Goal: Task Accomplishment & Management: Use online tool/utility

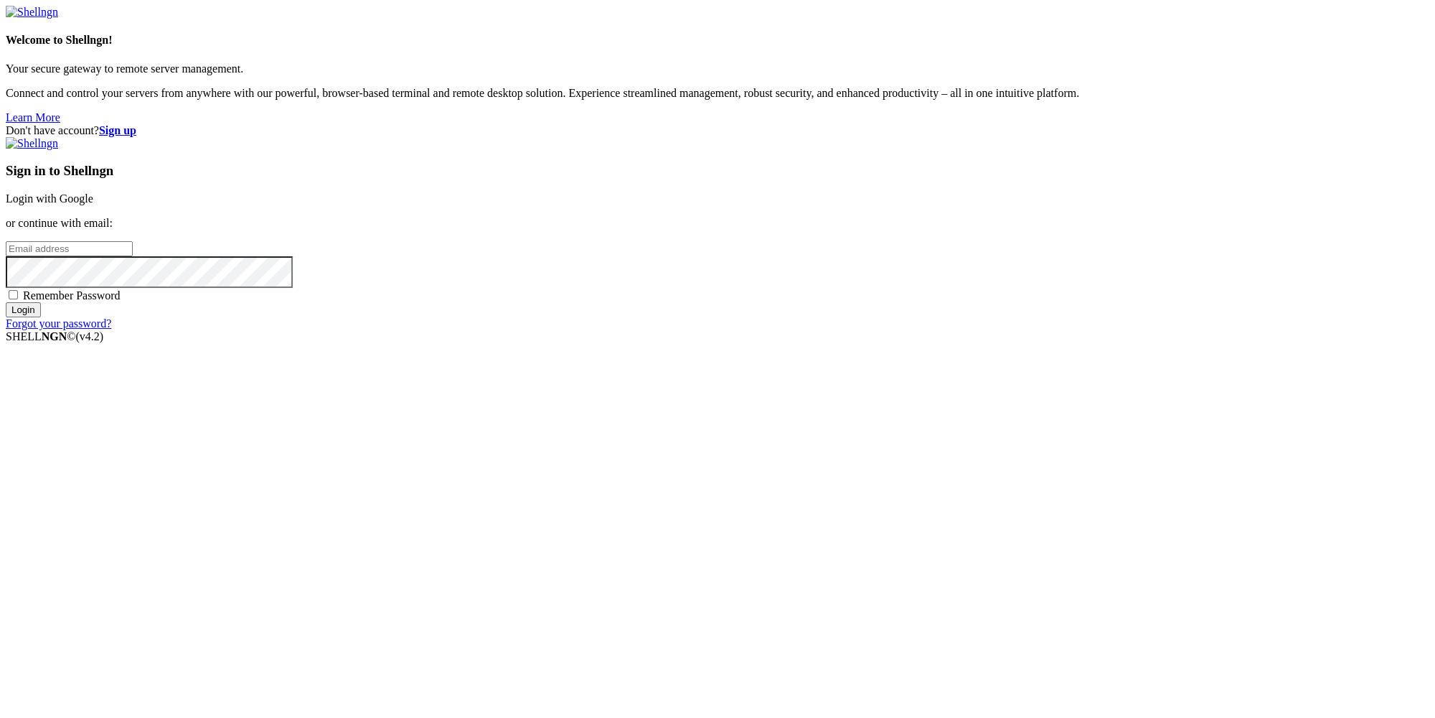
click at [136, 124] on strong "Sign up" at bounding box center [117, 130] width 37 height 12
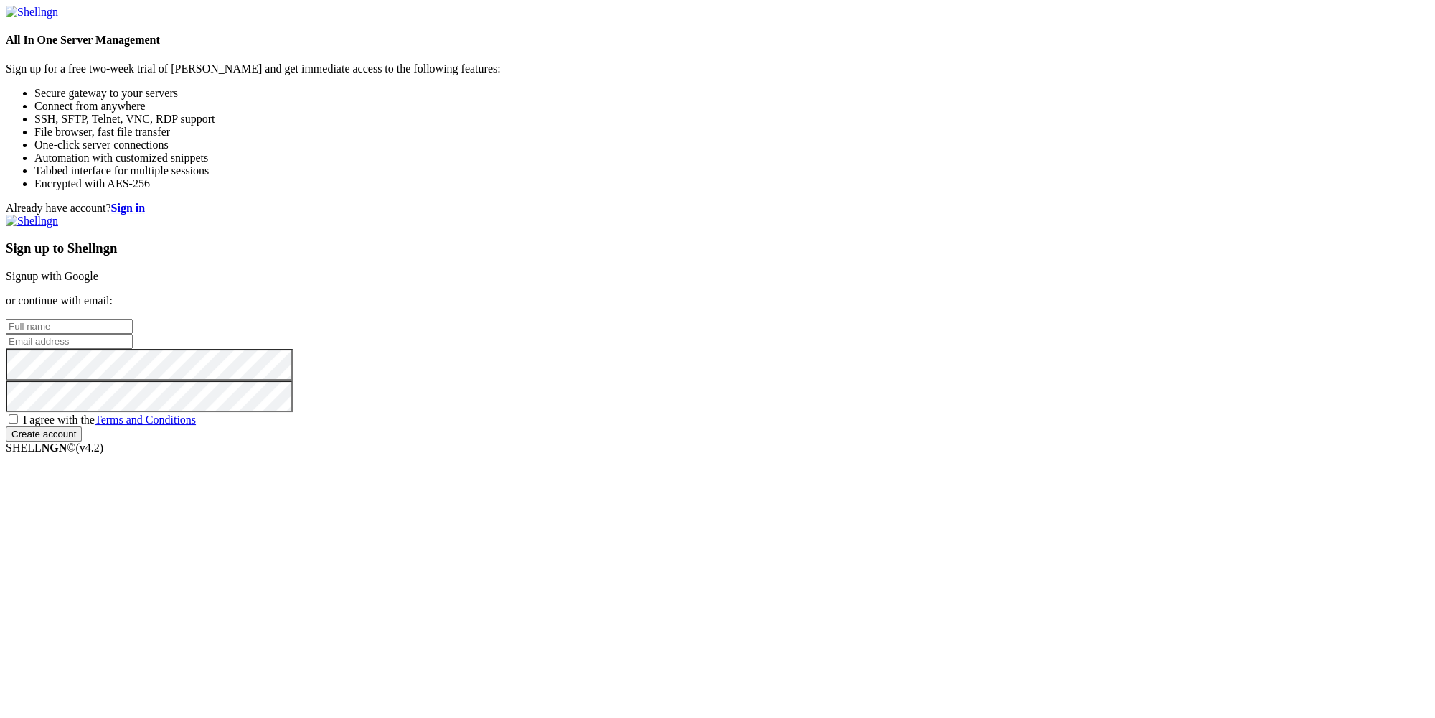
click at [133, 319] on input "text" at bounding box center [69, 326] width 127 height 15
paste input "[PERSON_NAME][EMAIL_ADDRESS][DOMAIN_NAME]"
type input "[PERSON_NAME][EMAIL_ADDRESS][DOMAIN_NAME]"
click at [133, 349] on input "email" at bounding box center [69, 341] width 127 height 15
paste input "[PERSON_NAME][EMAIL_ADDRESS][DOMAIN_NAME]"
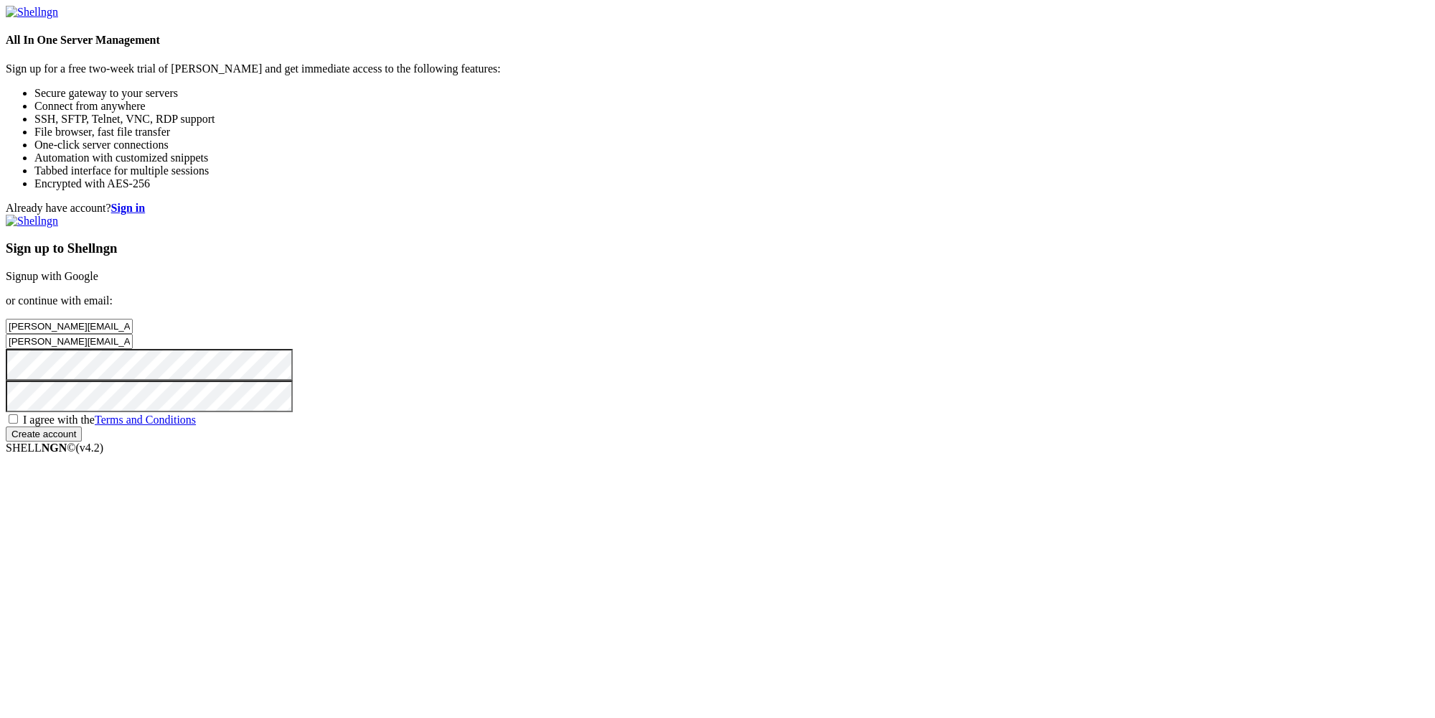
type input "[PERSON_NAME][EMAIL_ADDRESS][DOMAIN_NAME]"
click at [196, 426] on span "I agree with the Terms and Conditions" at bounding box center [109, 419] width 173 height 12
click at [18, 423] on input "I agree with the Terms and Conditions" at bounding box center [13, 418] width 9 height 9
checkbox input "true"
click at [82, 441] on input "Create account" at bounding box center [44, 433] width 76 height 15
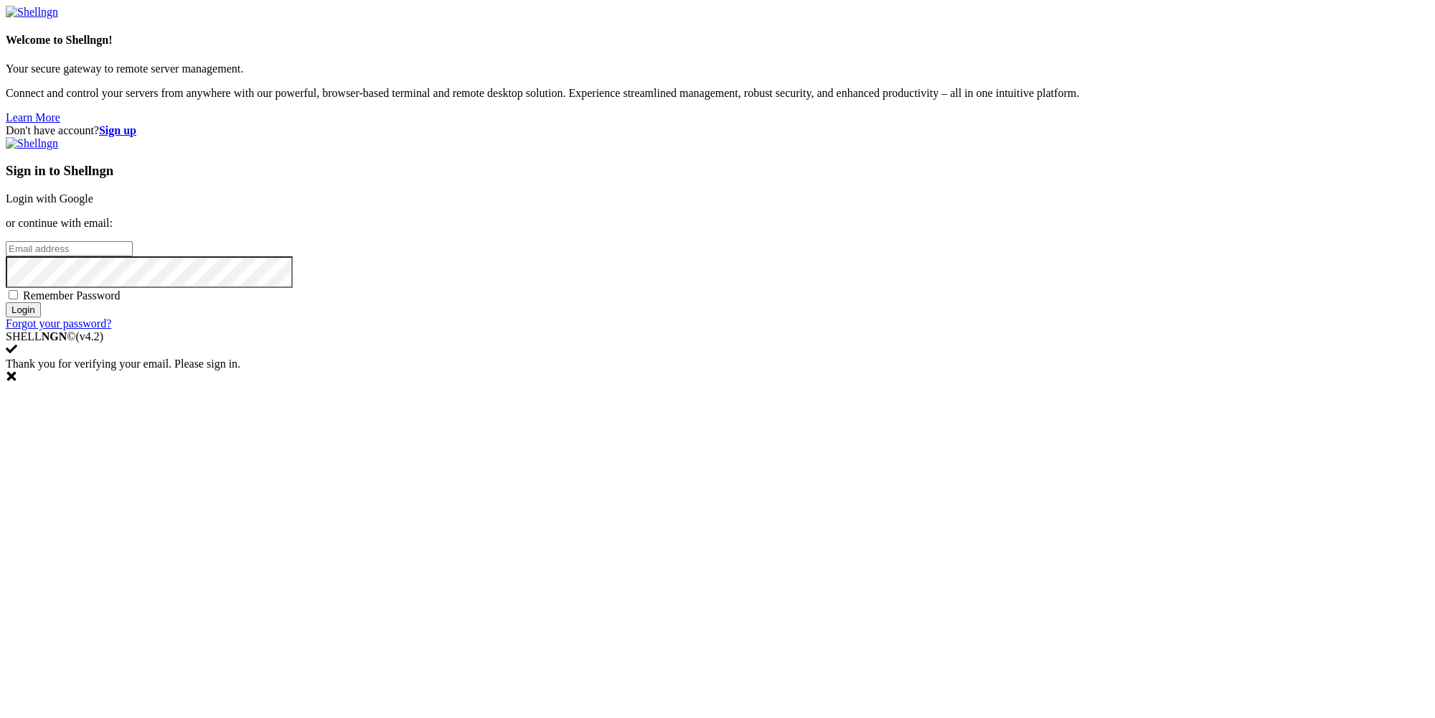
click at [133, 256] on input "email" at bounding box center [69, 248] width 127 height 15
paste input "[PERSON_NAME][EMAIL_ADDRESS][DOMAIN_NAME]"
type input "[PERSON_NAME][EMAIL_ADDRESS][DOMAIN_NAME]"
click at [911, 330] on div "Sign in to Shellngn Login with Google or continue with email: [PERSON_NAME][EMA…" at bounding box center [718, 233] width 1424 height 193
click at [41, 317] on input "Login" at bounding box center [23, 309] width 35 height 15
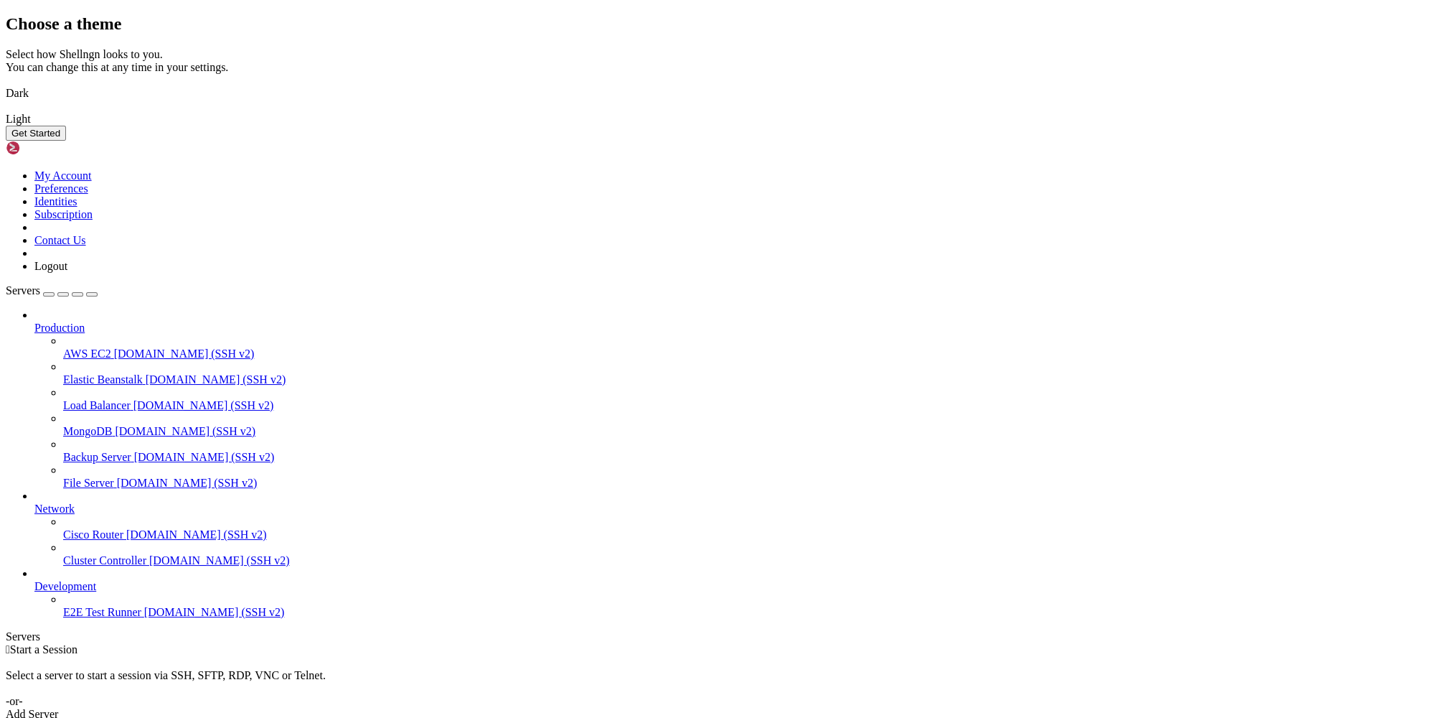
click at [66, 141] on button "Get Started" at bounding box center [36, 133] width 60 height 15
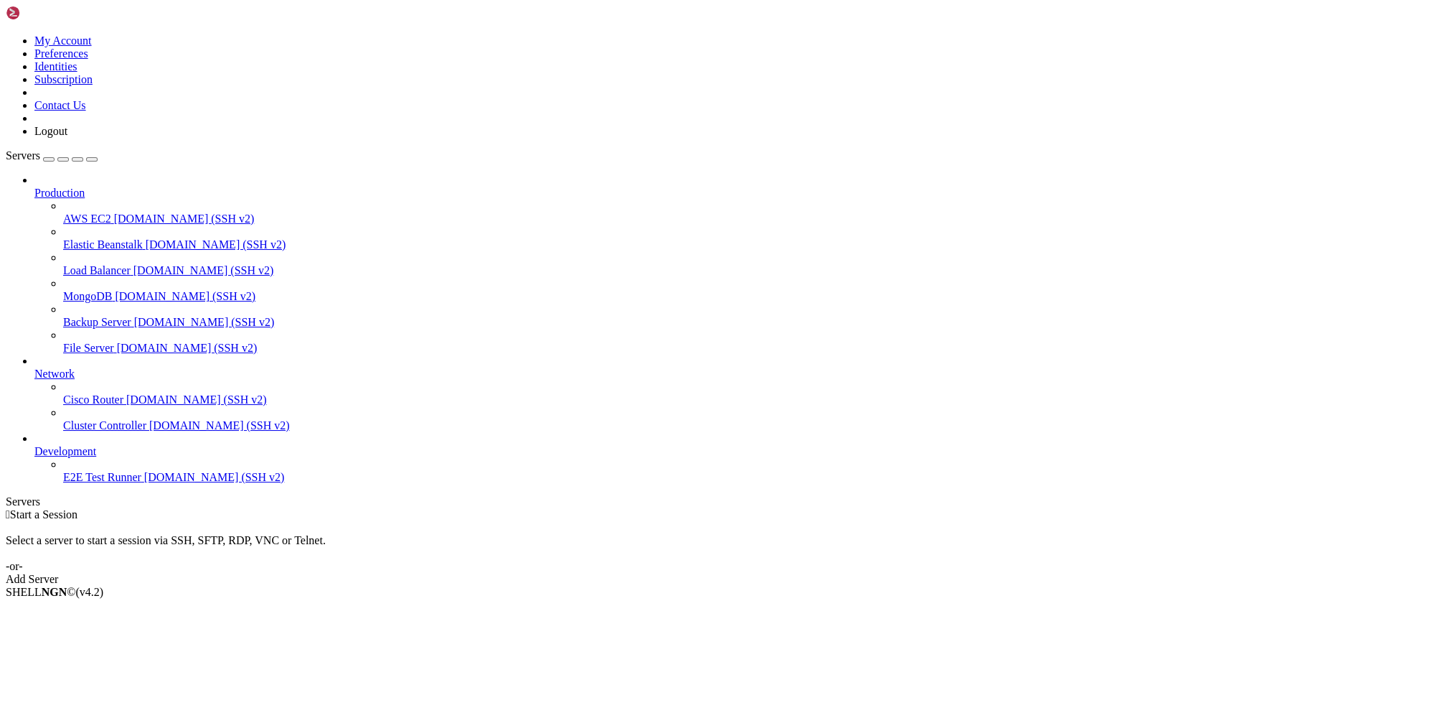
click at [6, 34] on link at bounding box center [6, 34] width 0 height 0
click at [92, 45] on link "My Account" at bounding box center [62, 40] width 57 height 12
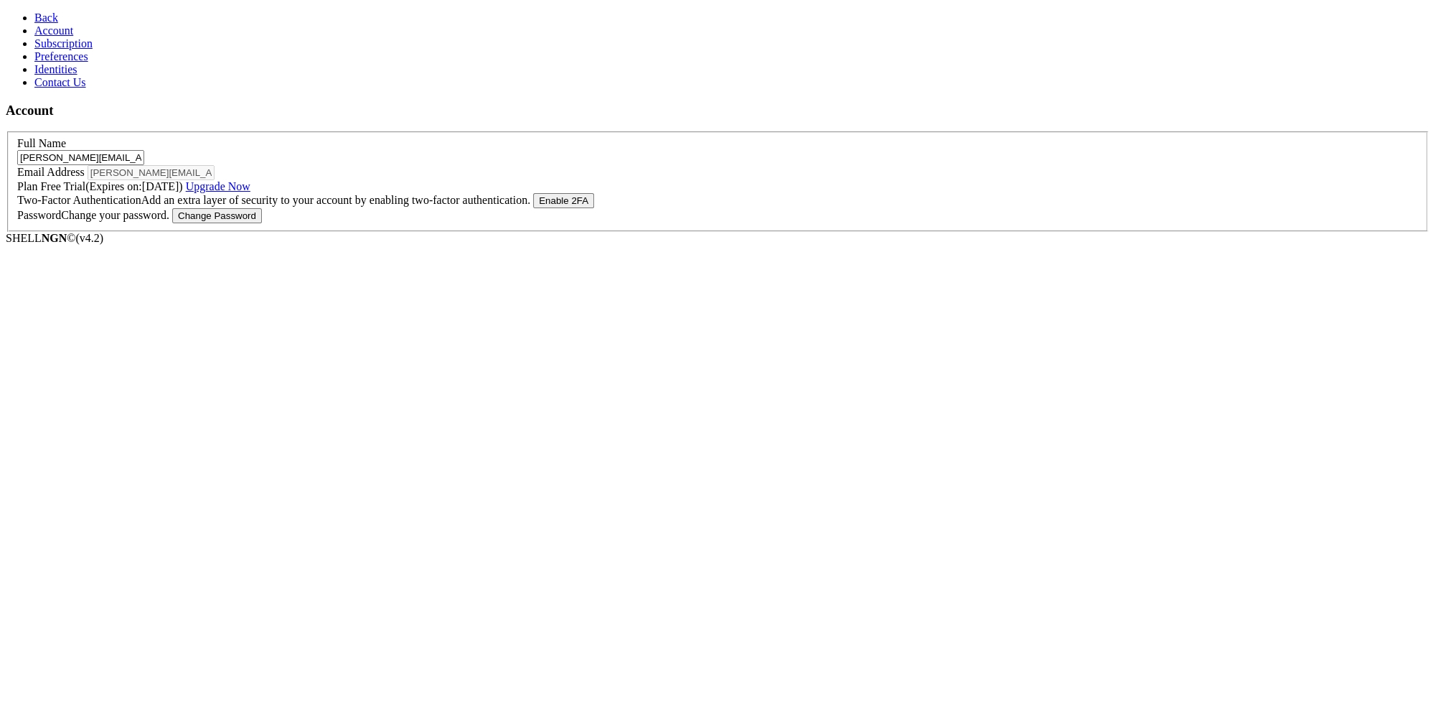
click at [34, 17] on link "Back" at bounding box center [46, 17] width 24 height 12
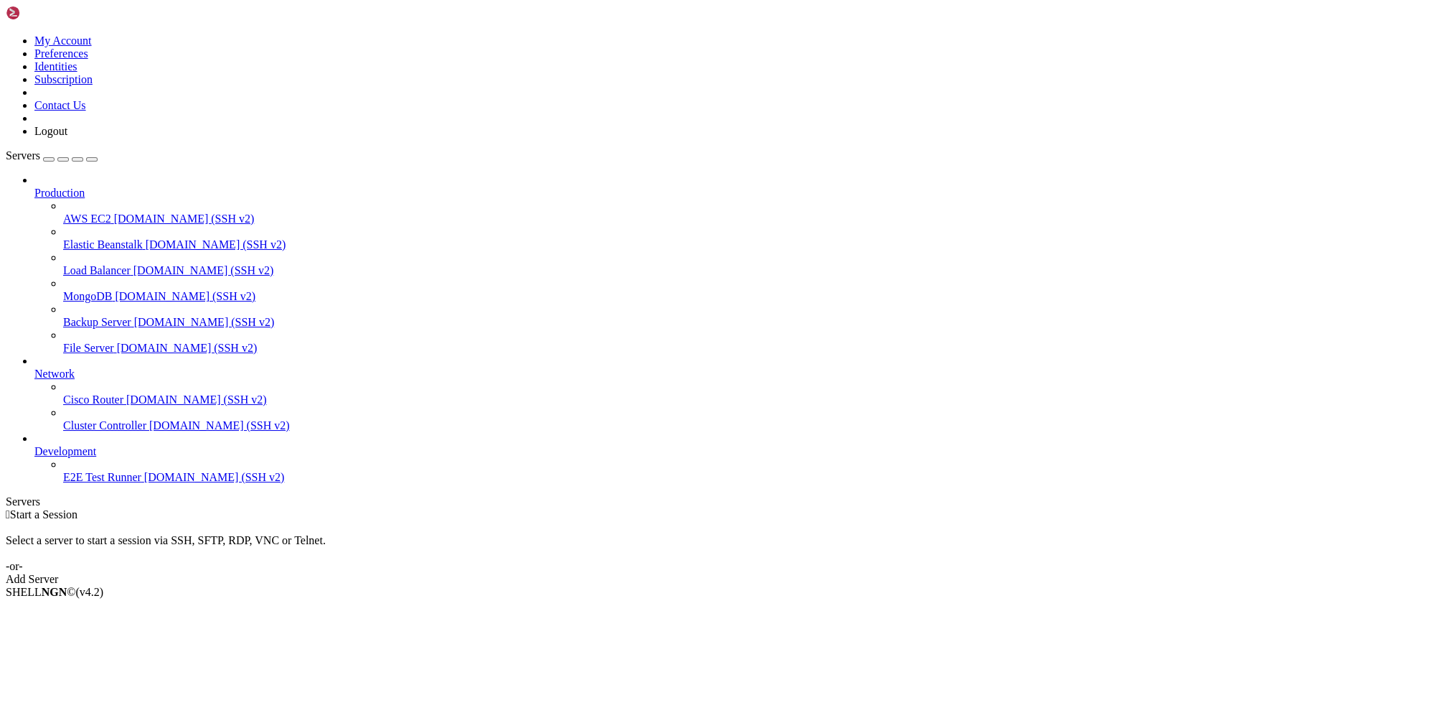
click at [785, 573] on div "Add Server" at bounding box center [718, 579] width 1424 height 13
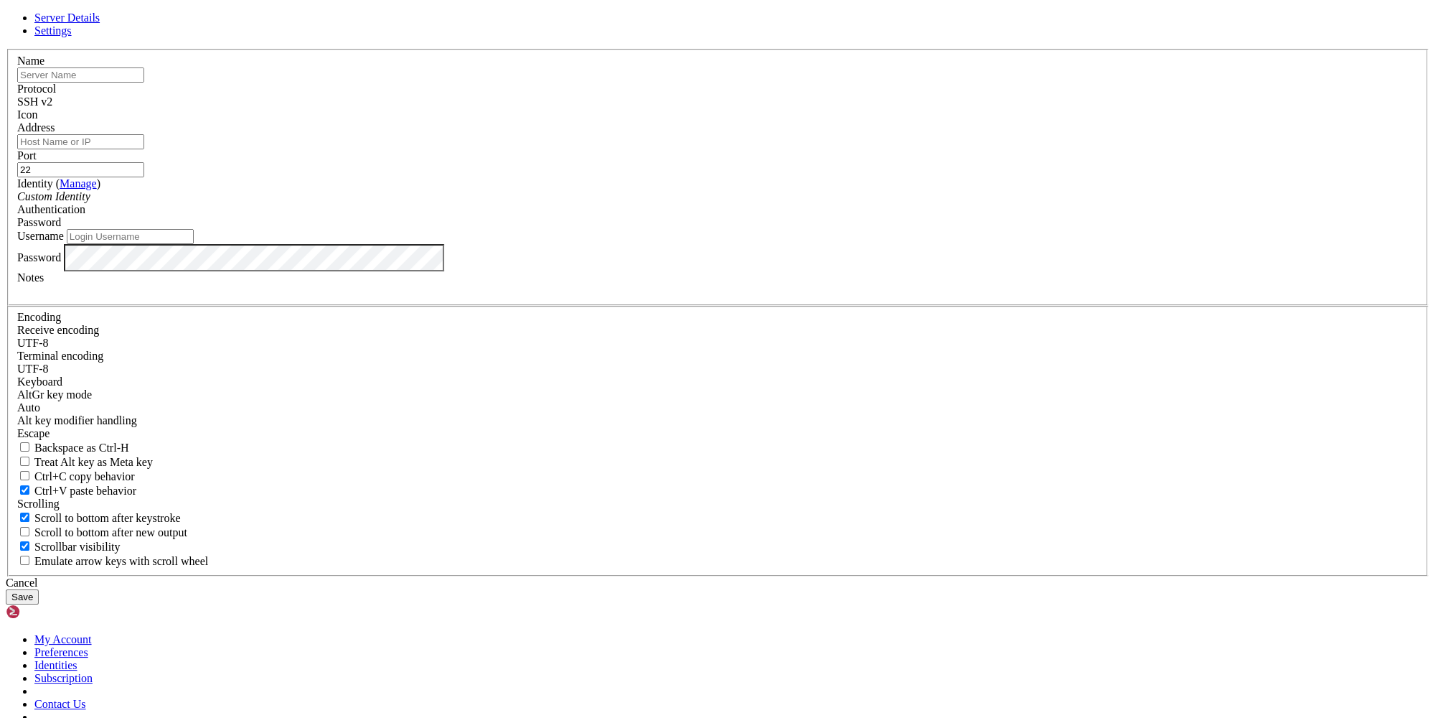
click at [144, 83] on input "text" at bounding box center [80, 74] width 127 height 15
paste input "[TECHNICAL_ID]"
type input "[TECHNICAL_ID]"
click at [144, 149] on input "Address" at bounding box center [80, 141] width 127 height 15
paste input "[TECHNICAL_ID]"
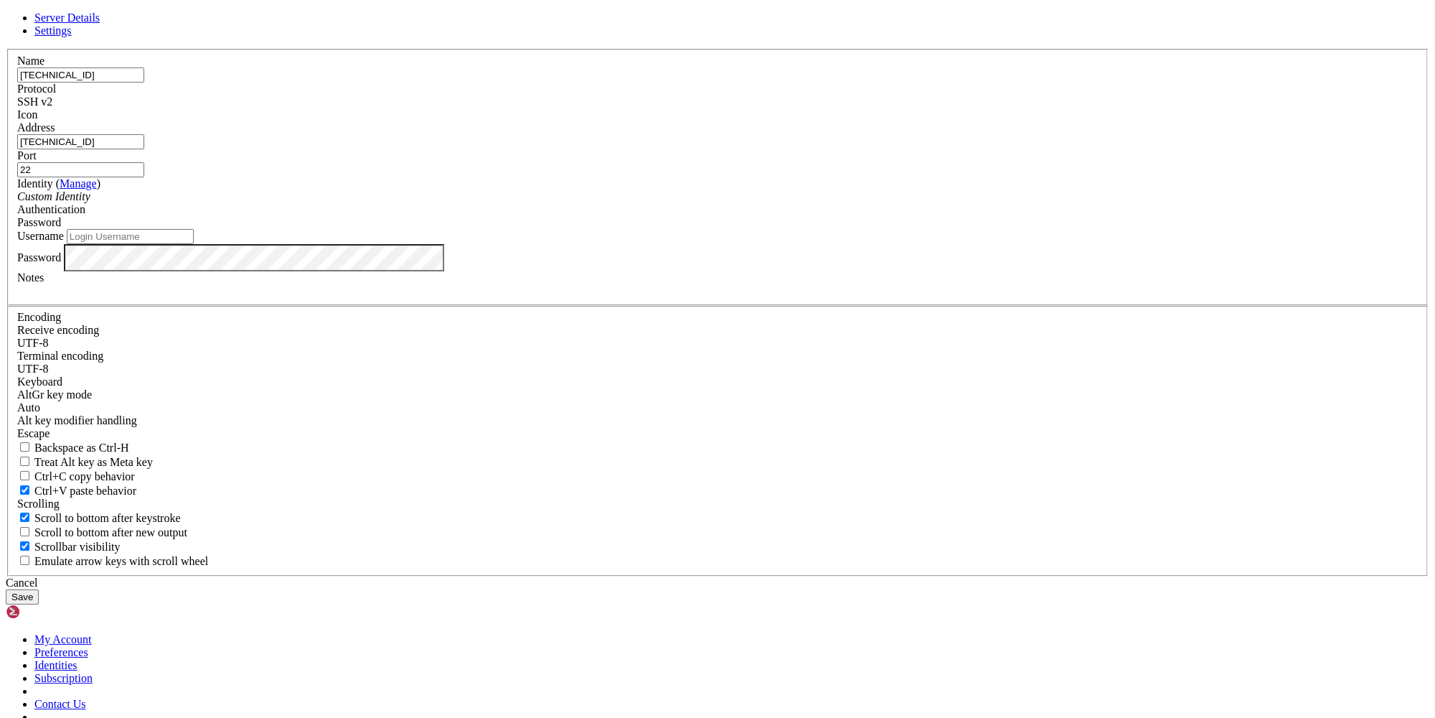
type input "[TECHNICAL_ID]"
click at [194, 244] on input "Username" at bounding box center [130, 236] width 127 height 15
type input "root"
click at [39, 589] on button "Save" at bounding box center [22, 596] width 33 height 15
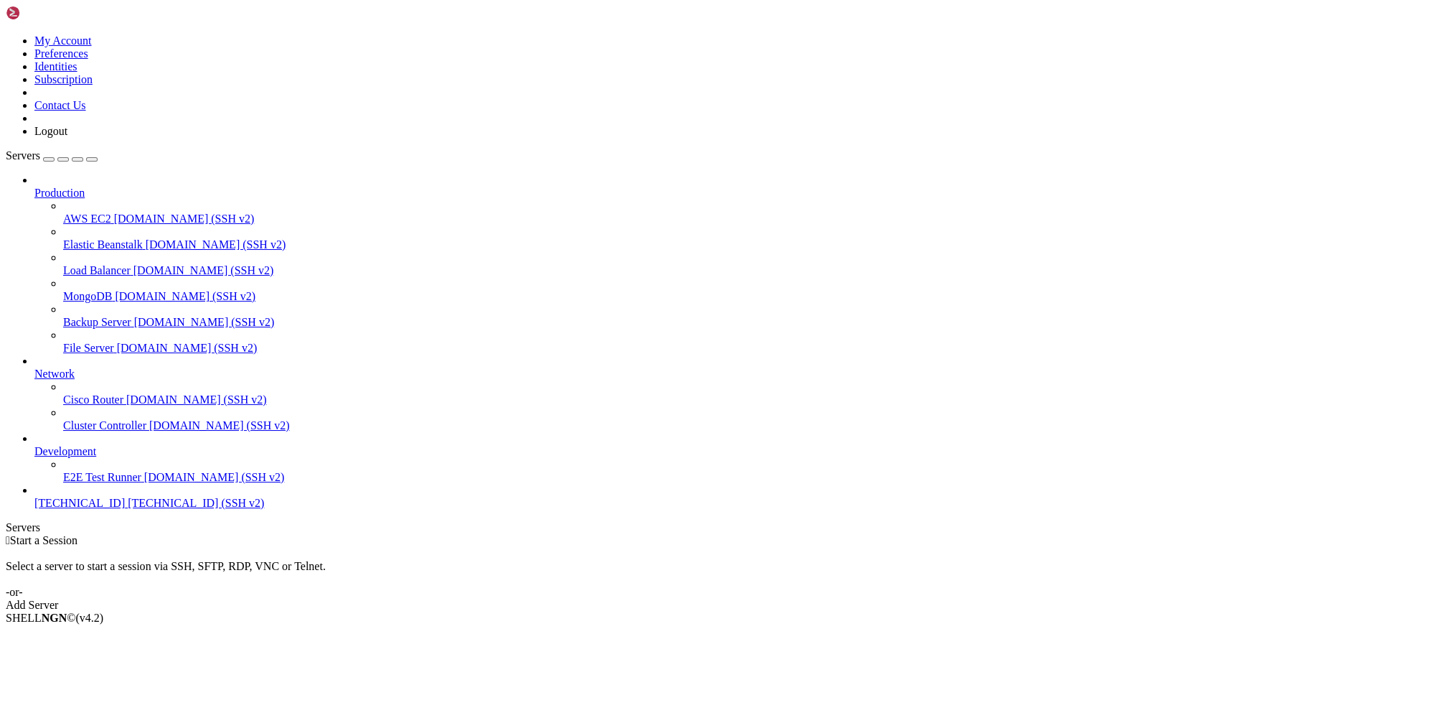
click at [103, 509] on span "[TECHNICAL_ID]" at bounding box center [79, 503] width 90 height 12
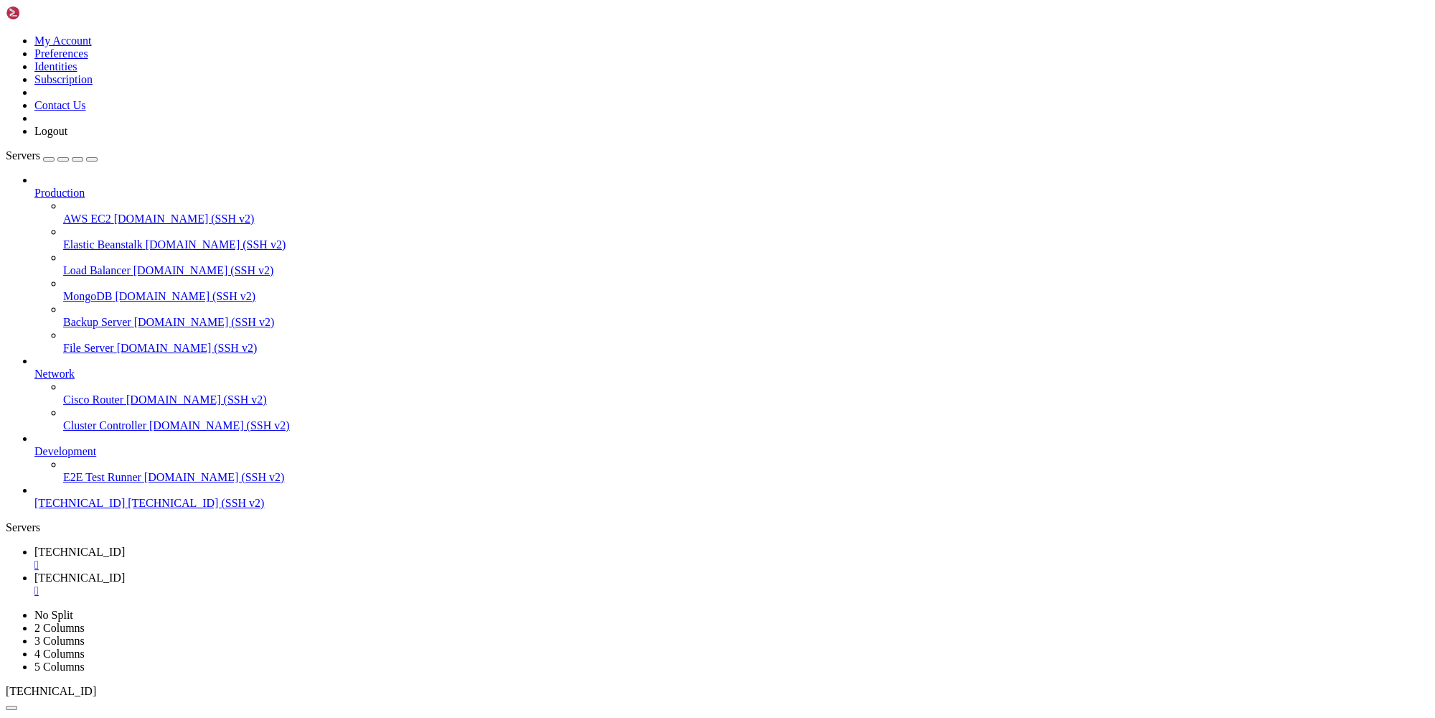
type input "/bot"
click at [1281, 311] on div at bounding box center [717, 359] width 1435 height 718
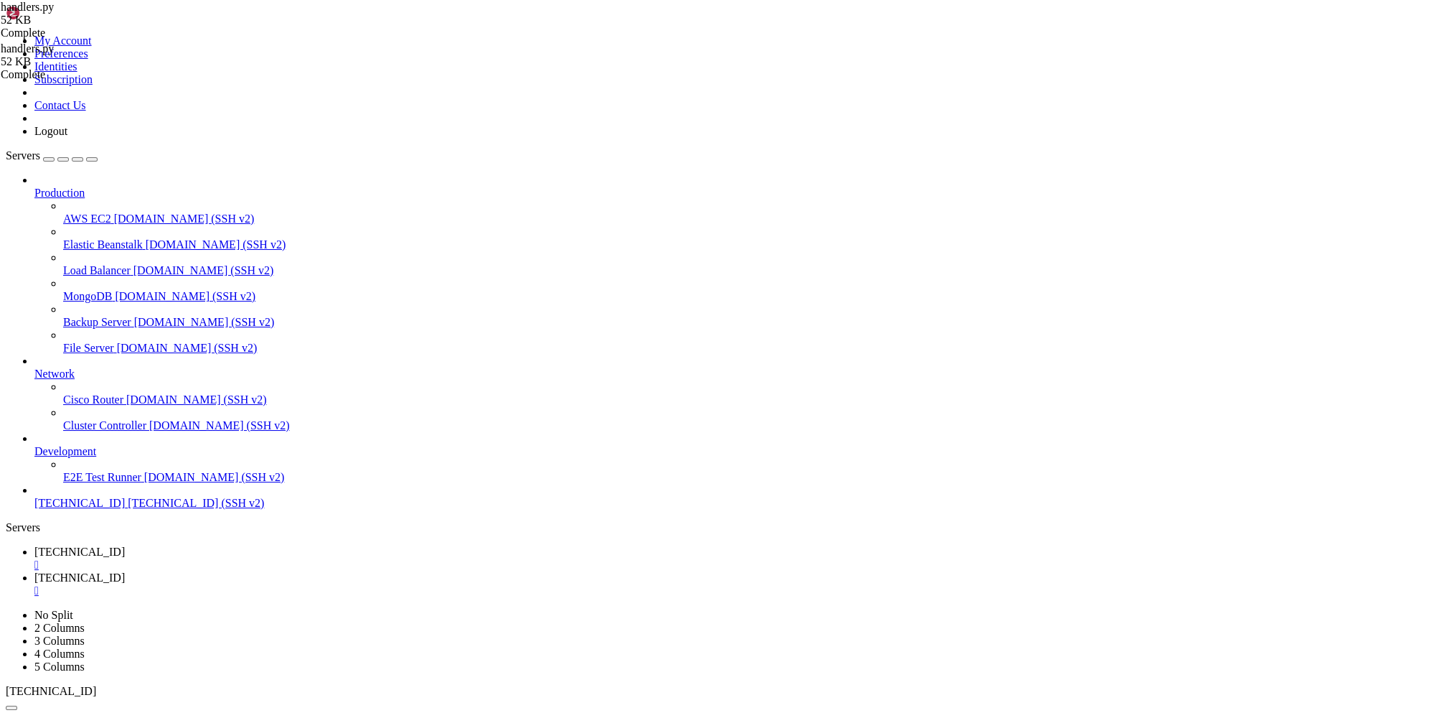
type textarea "f"{format_full(group_amount)} - {perc}% = {format_full(int(net))} / {rate:.2f} …"
drag, startPoint x: 304, startPoint y: 398, endPoint x: 817, endPoint y: 395, distance: 512.4
drag, startPoint x: 653, startPoint y: 397, endPoint x: 698, endPoint y: 400, distance: 44.6
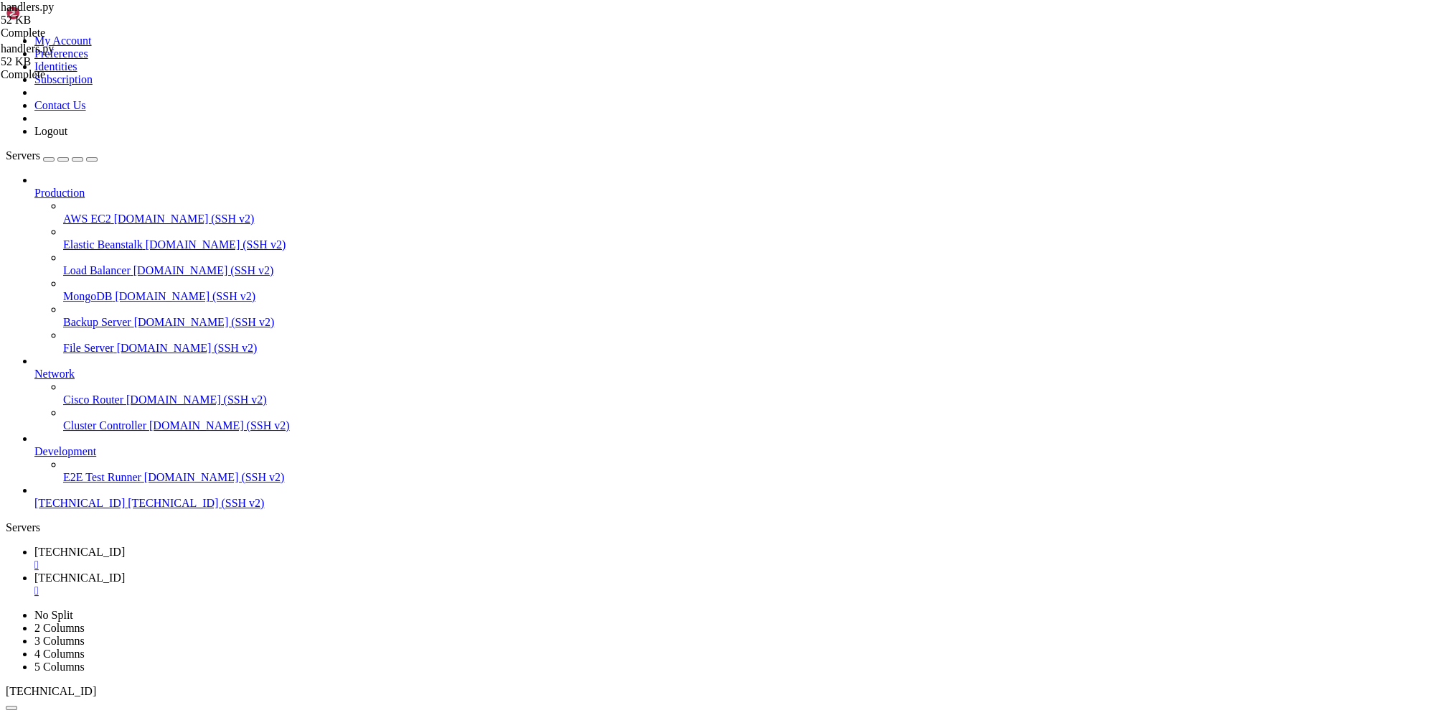
paste input "{int(usd)}"
type input "{int(usd)}"
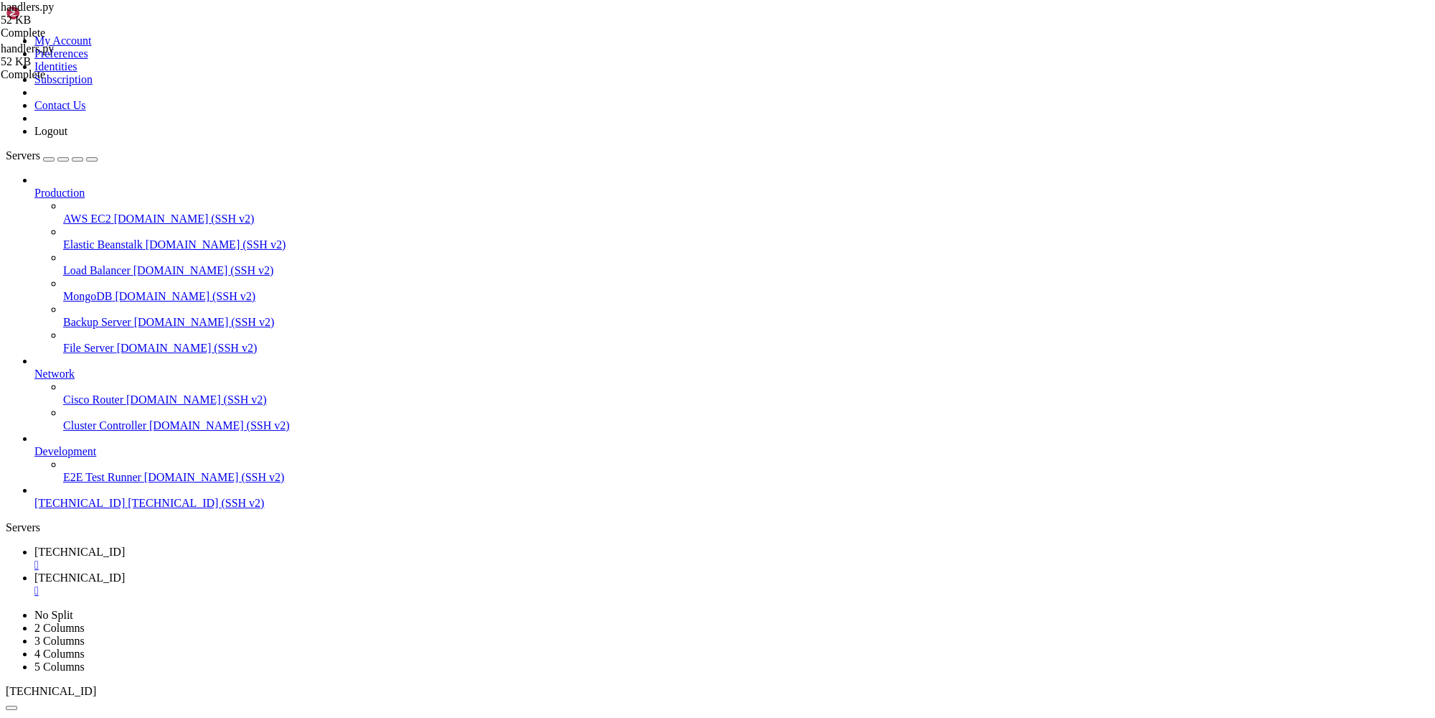
click at [125, 545] on span "[TECHNICAL_ID]" at bounding box center [79, 551] width 90 height 12
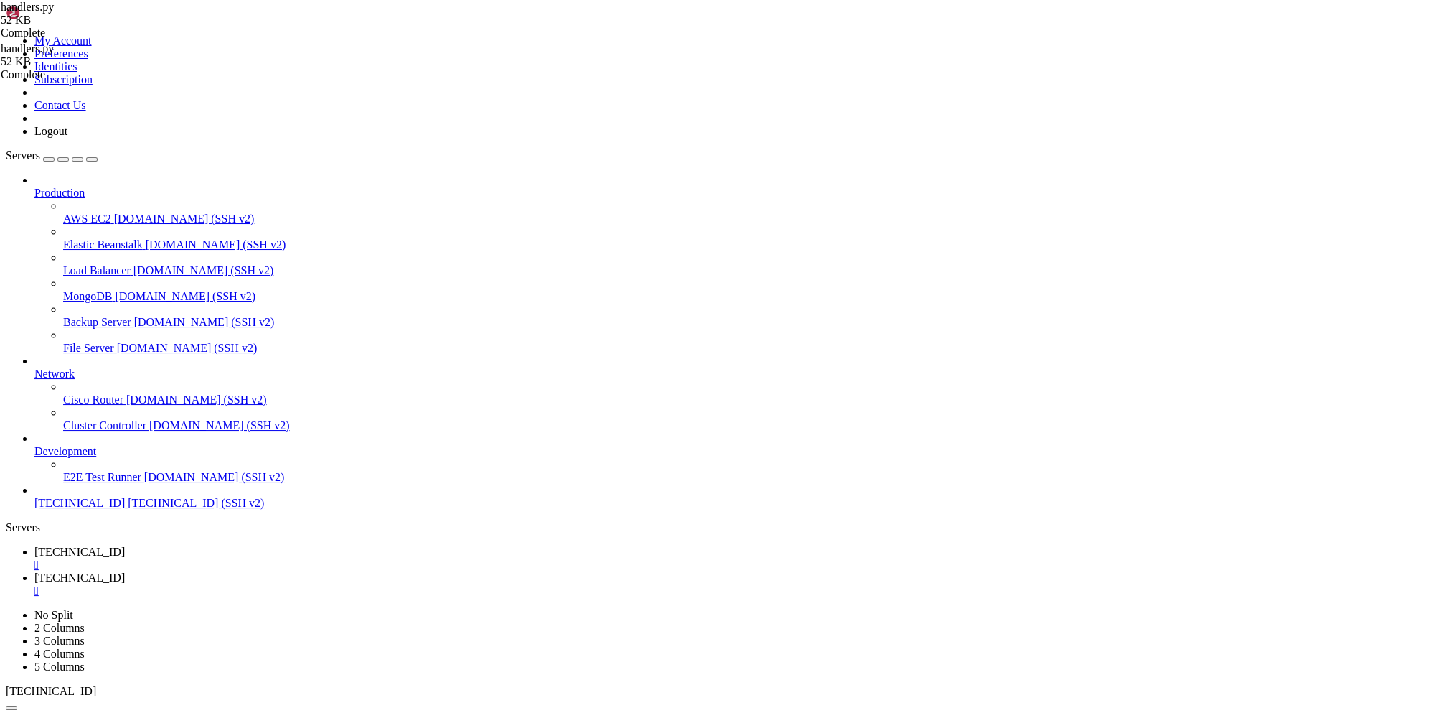
click at [125, 571] on span "[TECHNICAL_ID]" at bounding box center [79, 577] width 90 height 12
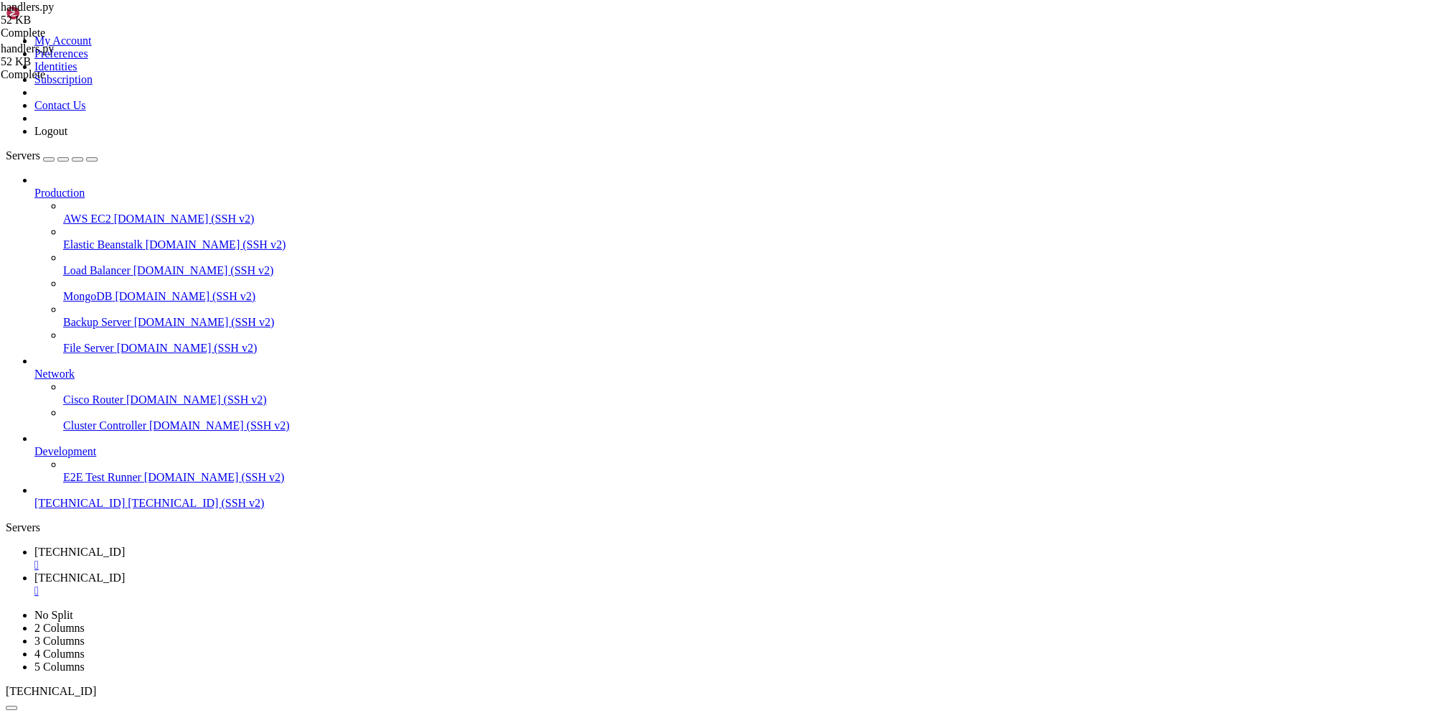
type input "/bot2"
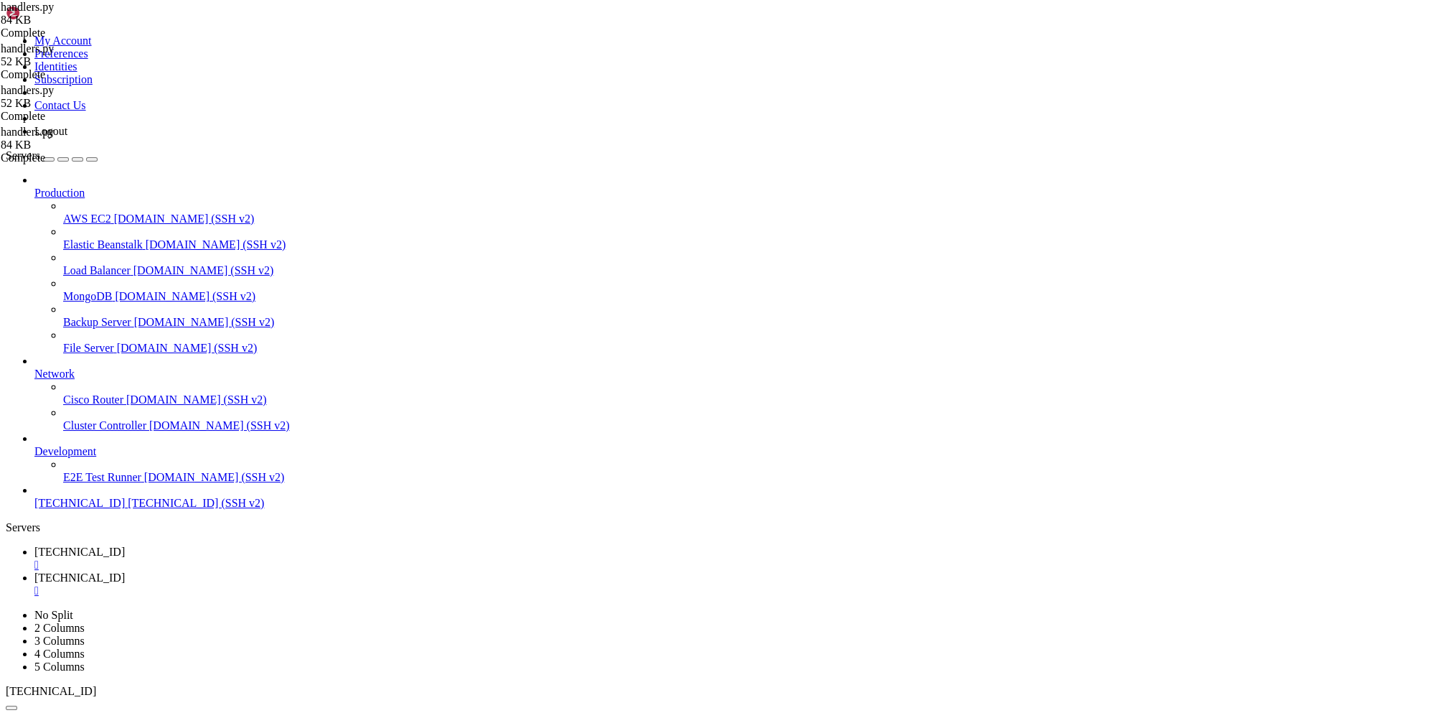
type textarea "waiting_for_end = State()"
type input "{usd:,.2f}"
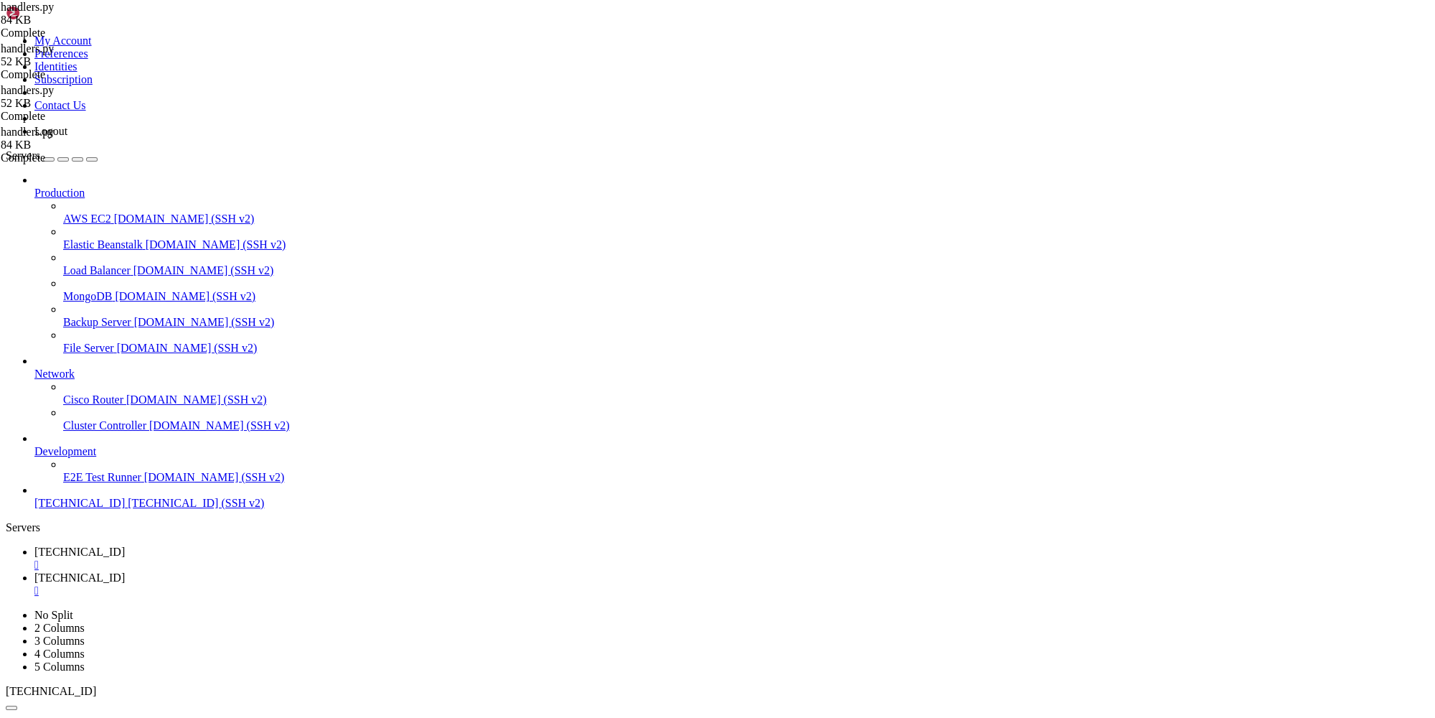
paste input "{int(usd)}"
type input "{int(usd)}"
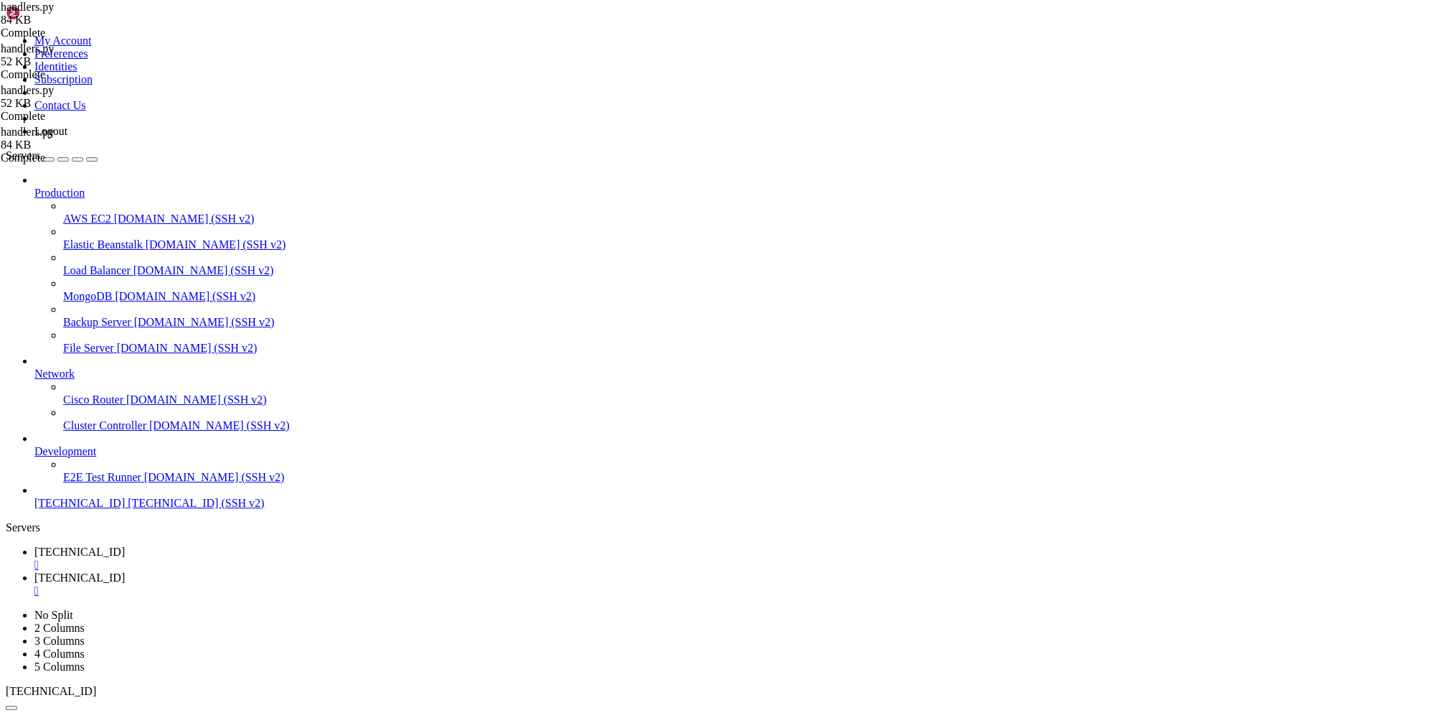
scroll to position [4625, 0]
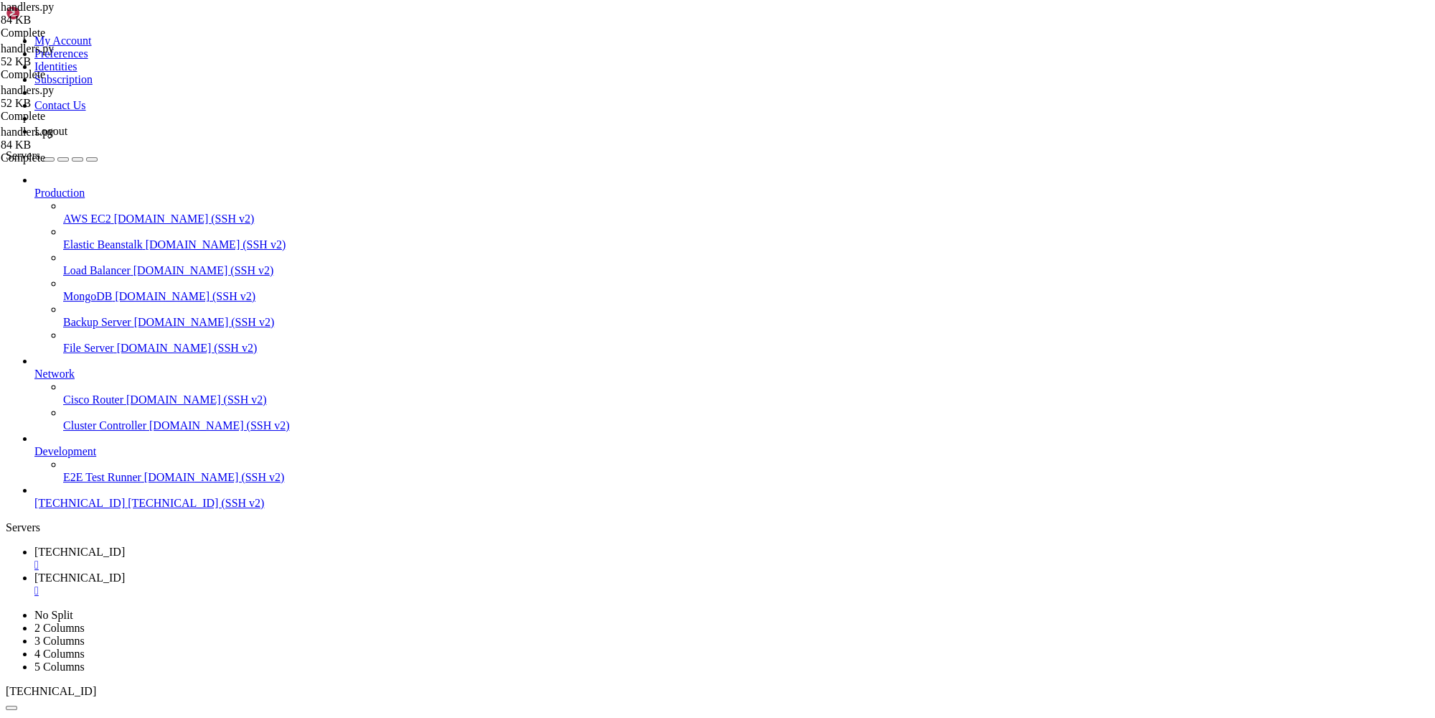
scroll to position [6562, 0]
click at [125, 545] on span "[TECHNICAL_ID]" at bounding box center [79, 551] width 90 height 12
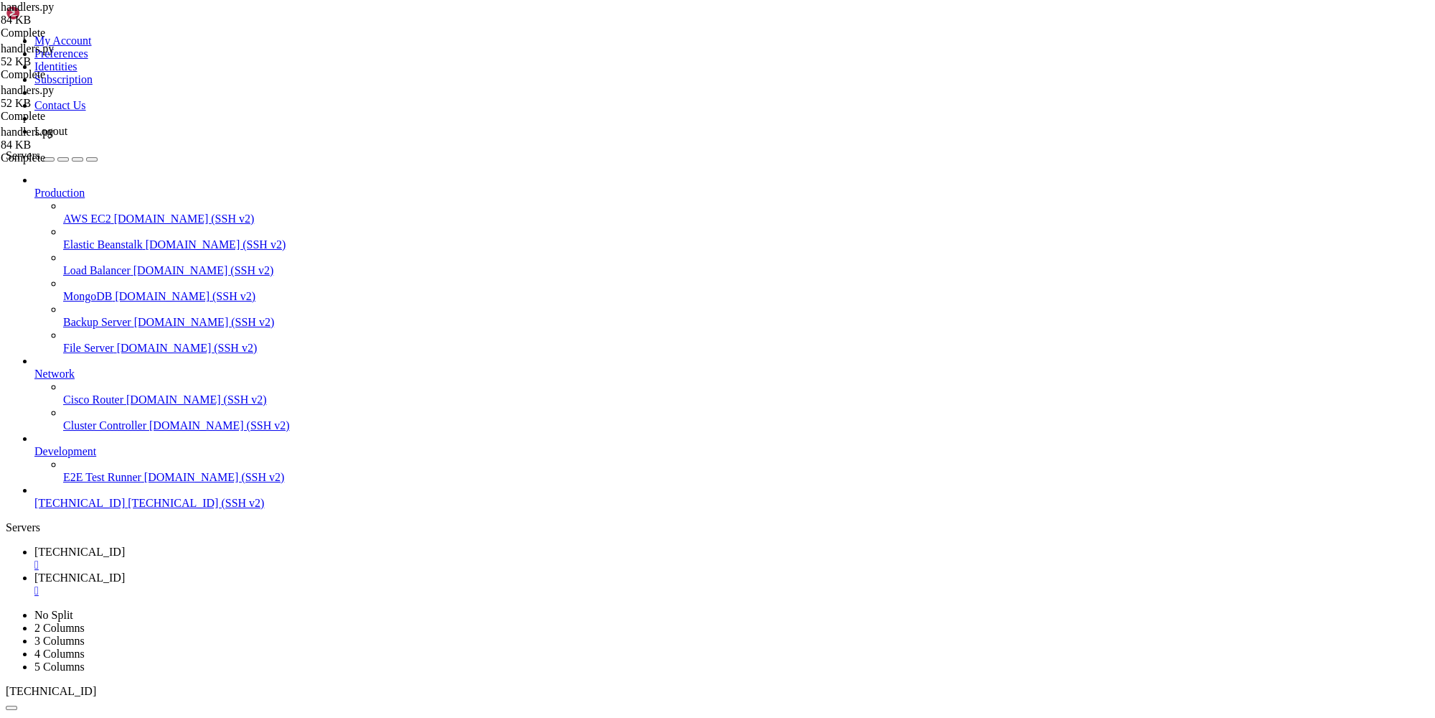
drag, startPoint x: 290, startPoint y: 948, endPoint x: 139, endPoint y: 944, distance: 151.5
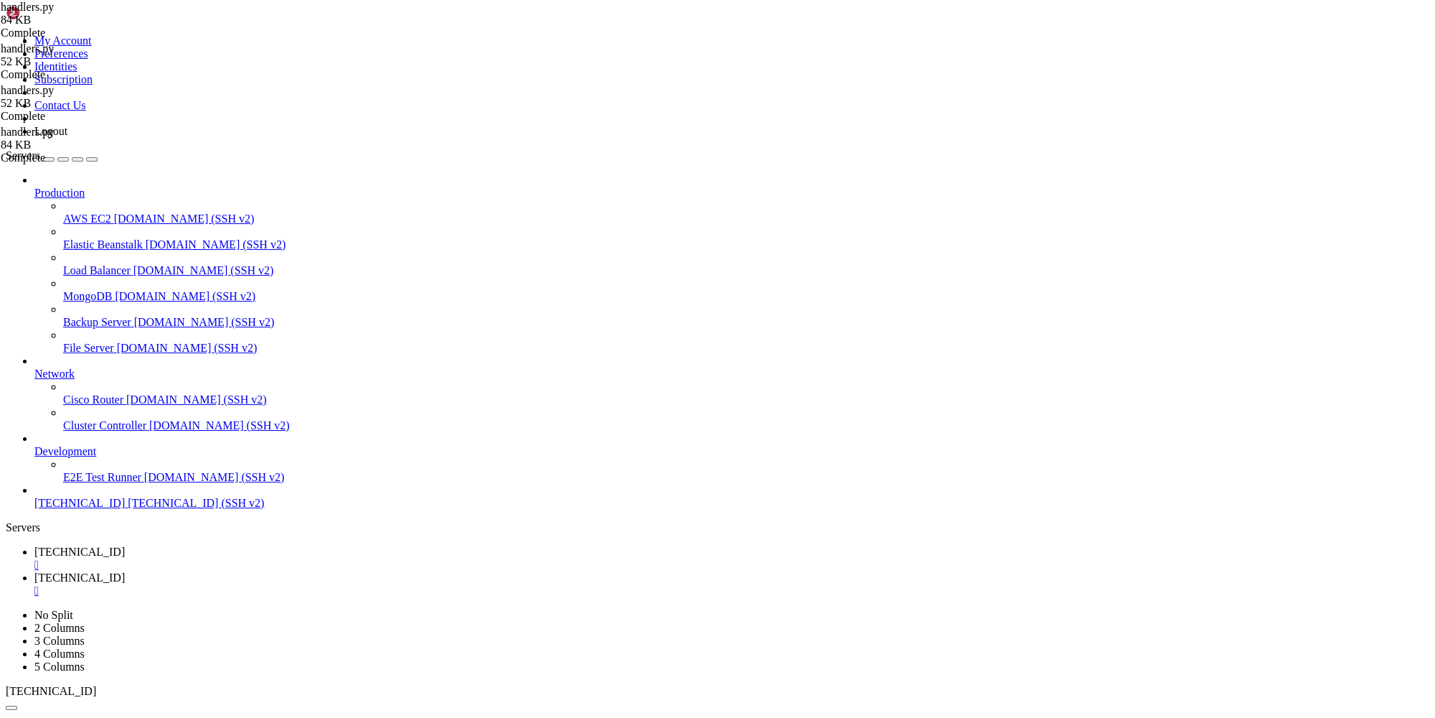
click at [342, 571] on link "[TECHNICAL_ID] " at bounding box center [731, 584] width 1395 height 26
type textarea "waiting_for_type = State()"
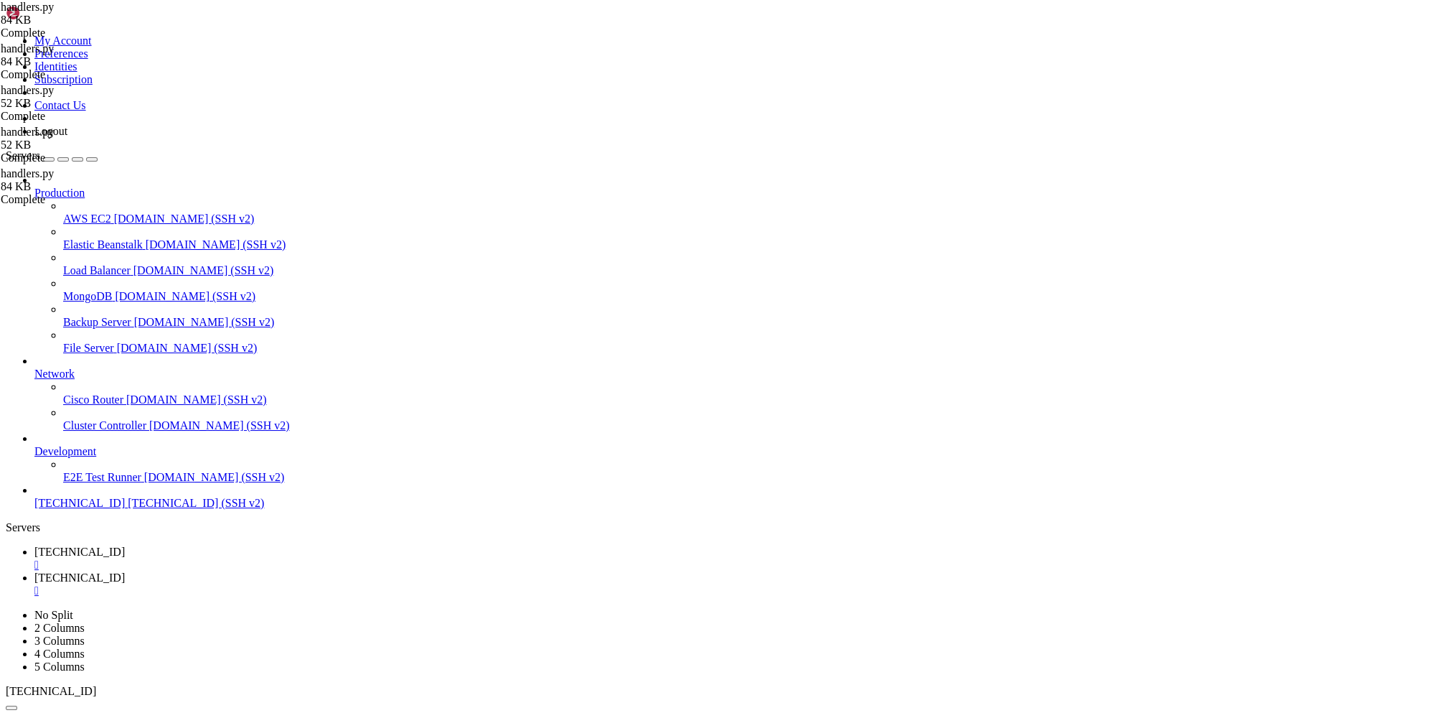
click at [125, 545] on span "[TECHNICAL_ID]" at bounding box center [79, 551] width 90 height 12
type input "systemctl restart statbot"
drag, startPoint x: 200, startPoint y: 1364, endPoint x: 14, endPoint y: 1279, distance: 204.6
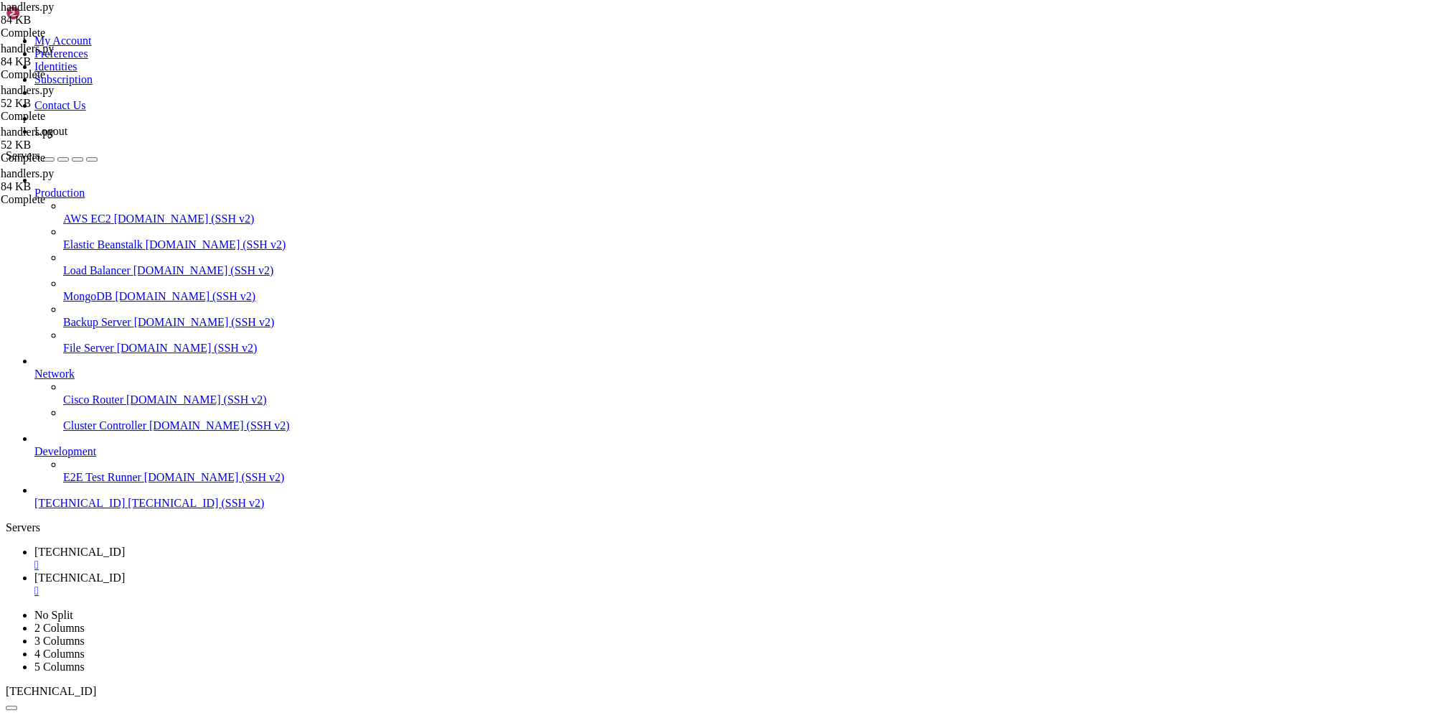
click at [125, 571] on span "[TECHNICAL_ID]" at bounding box center [79, 577] width 90 height 12
type textarea "class IntervalStates(StatesGroup):"
paste input ",emoji = row[7] if len(row) >"
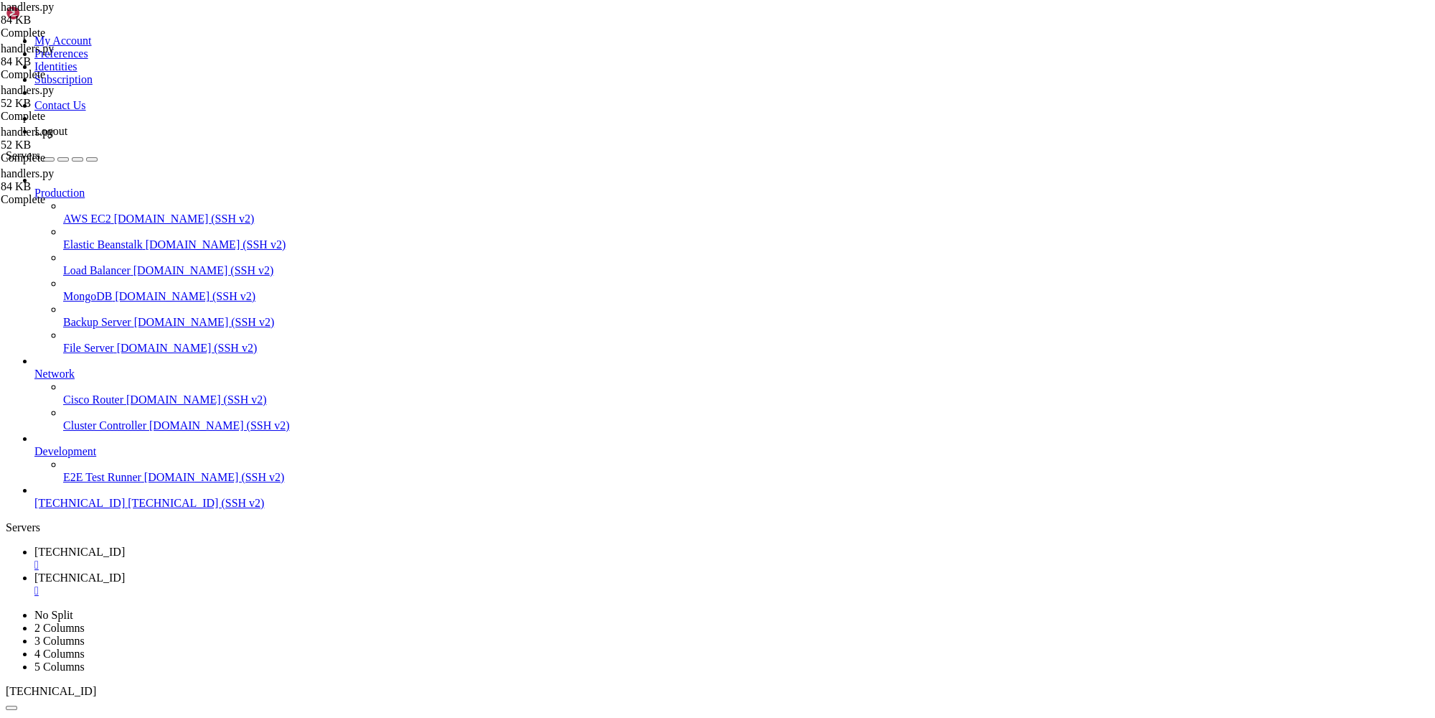
scroll to position [6321, 0]
type input ",emoji = row[7] if len(row) >"
type textarea "await state.finish()"
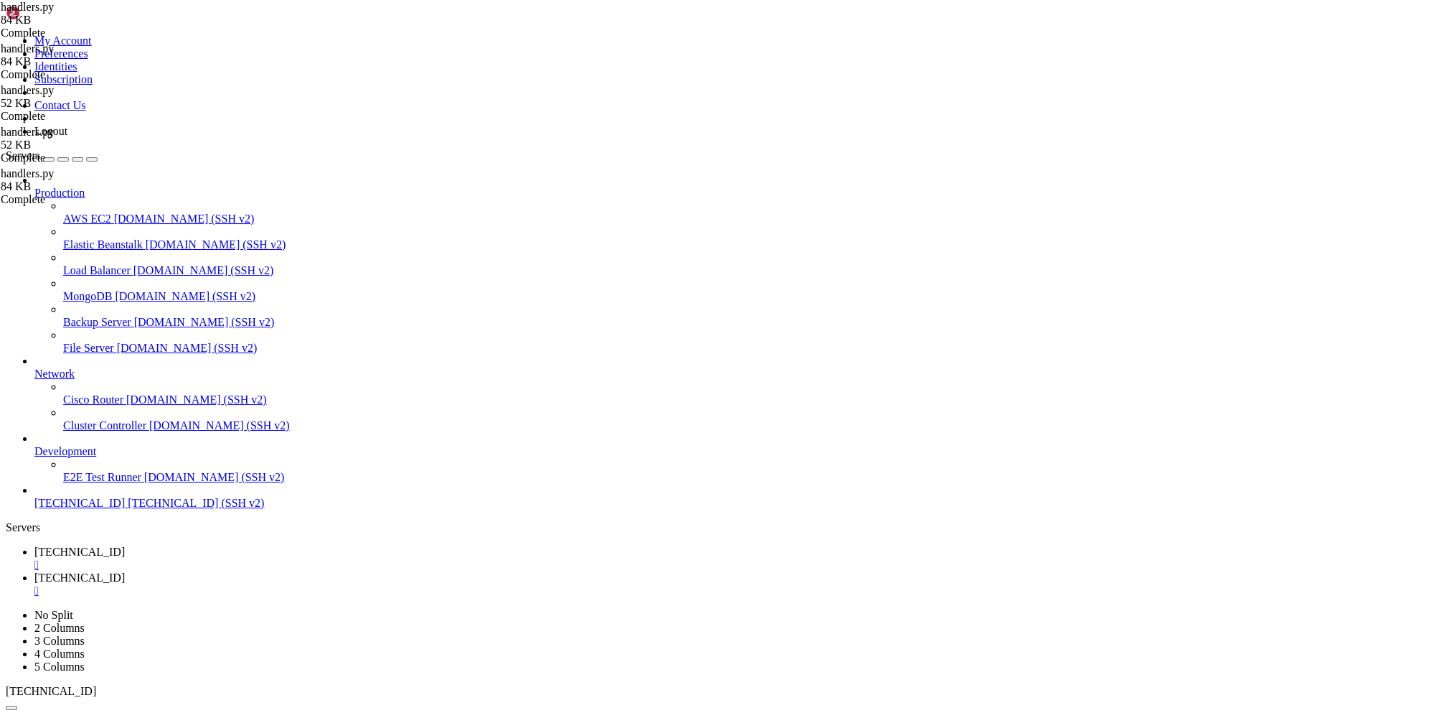
paste textarea
click at [125, 545] on span "[TECHNICAL_ID]" at bounding box center [79, 551] width 90 height 12
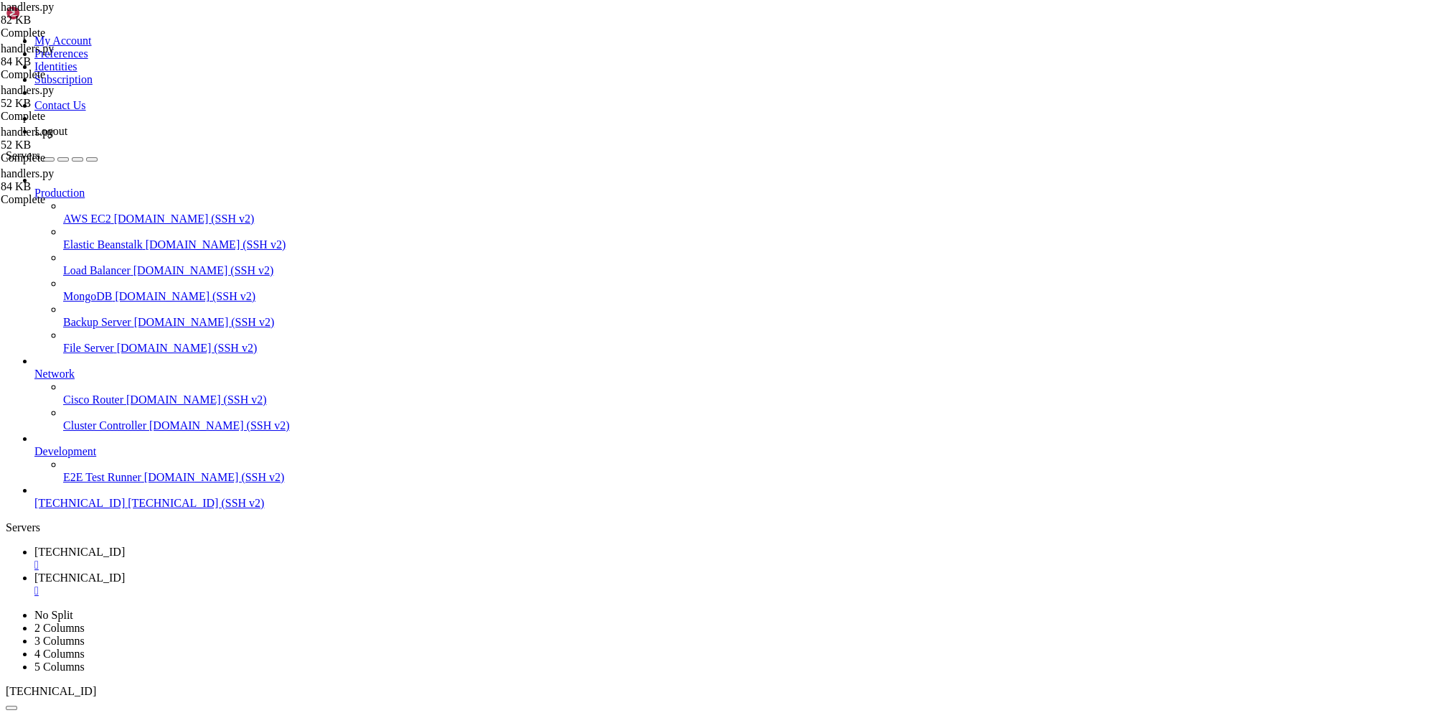
drag, startPoint x: 205, startPoint y: 1280, endPoint x: 301, endPoint y: 1279, distance: 96.2
click at [125, 571] on span "[TECHNICAL_ID]" at bounding box center [79, 577] width 90 height 12
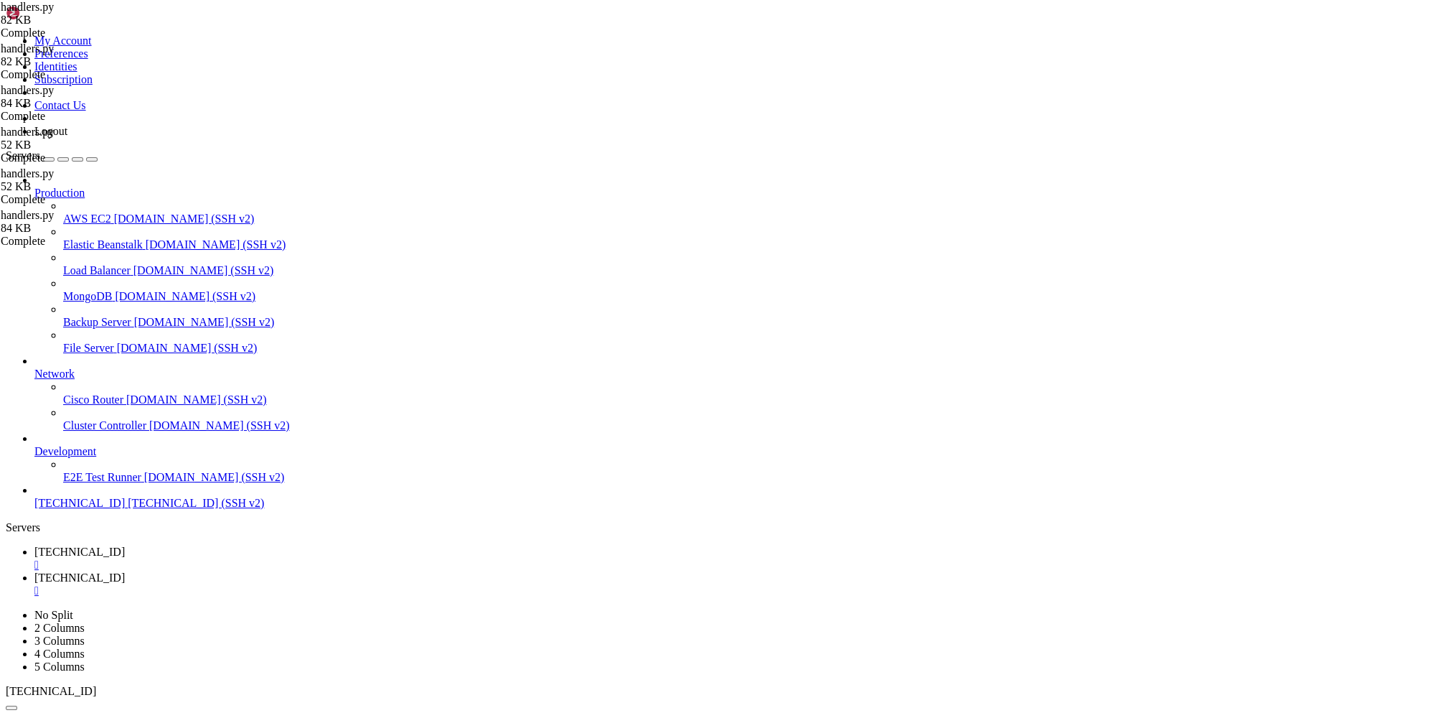
type textarea "await state.finish()"
click at [233, 545] on link "[TECHNICAL_ID] " at bounding box center [731, 558] width 1395 height 26
drag, startPoint x: 139, startPoint y: 957, endPoint x: 306, endPoint y: 956, distance: 167.2
